Goal: Task Accomplishment & Management: Use online tool/utility

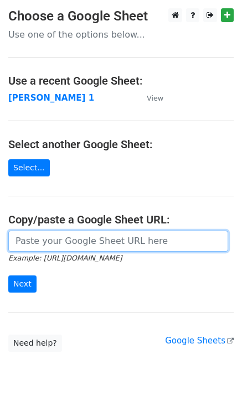
click at [33, 239] on input "url" at bounding box center [118, 241] width 220 height 21
type input "[URL][DOMAIN_NAME]"
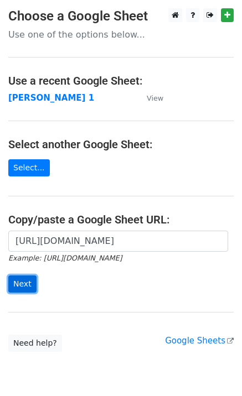
click at [23, 283] on input "Next" at bounding box center [22, 284] width 28 height 17
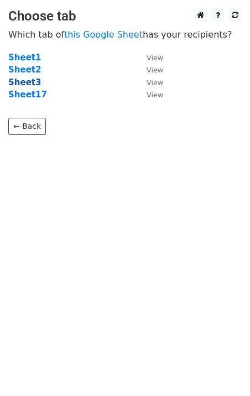
click at [27, 82] on strong "Sheet3" at bounding box center [24, 82] width 33 height 10
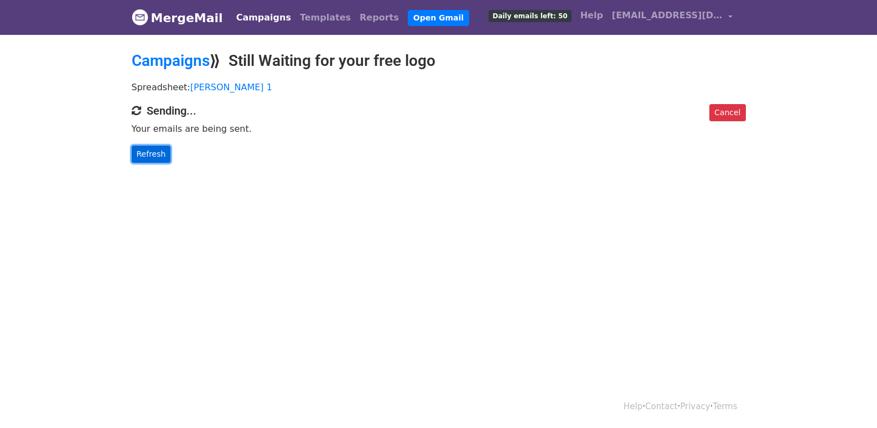
click at [151, 152] on link "Refresh" at bounding box center [151, 154] width 39 height 17
